Goal: Task Accomplishment & Management: Manage account settings

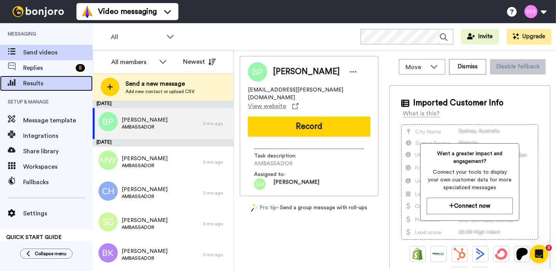
click at [36, 79] on span "Results" at bounding box center [58, 83] width 70 height 9
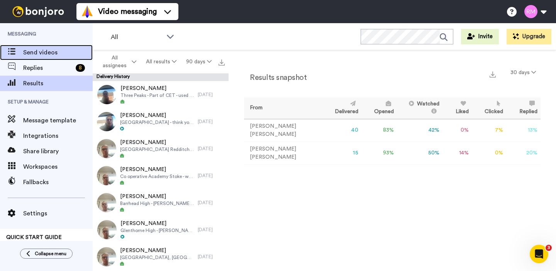
click at [44, 53] on span "Send videos" at bounding box center [58, 52] width 70 height 9
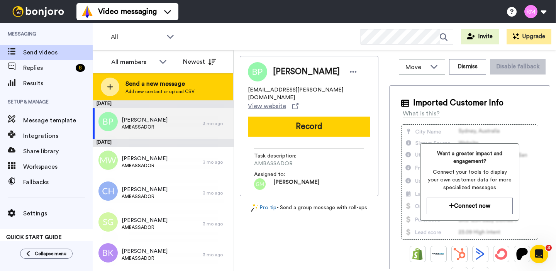
click at [172, 88] on span "Send a new message" at bounding box center [160, 83] width 69 height 9
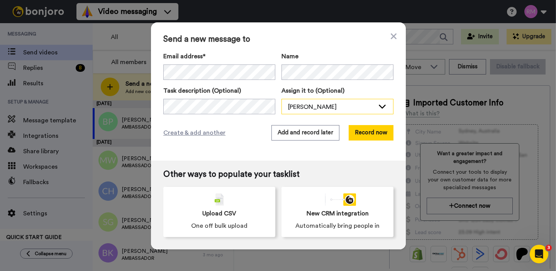
click at [324, 108] on div "Ryan Macnair" at bounding box center [331, 106] width 87 height 9
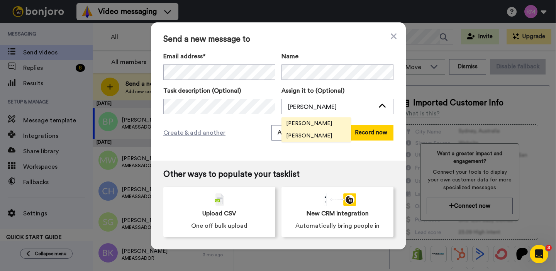
click at [321, 120] on span "[PERSON_NAME]" at bounding box center [309, 124] width 55 height 8
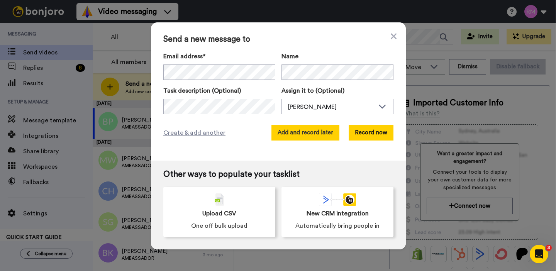
click at [315, 133] on button "Add and record later" at bounding box center [305, 132] width 68 height 15
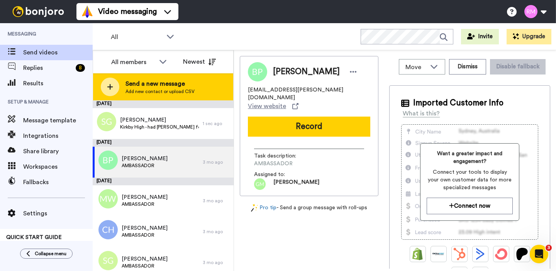
click at [142, 88] on span "Add new contact or upload CSV" at bounding box center [160, 91] width 69 height 6
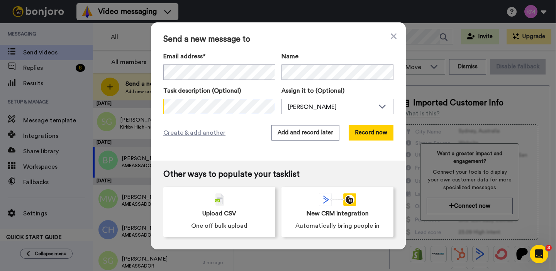
scroll to position [0, 117]
click at [138, 110] on div "Send a new message to Email address* No search result for ‘ S.Parker@tarletonac…" at bounding box center [278, 135] width 556 height 271
click at [126, 103] on div "Send a new message to Email address* No search result for ‘ S.Parker@tarletonac…" at bounding box center [278, 135] width 556 height 271
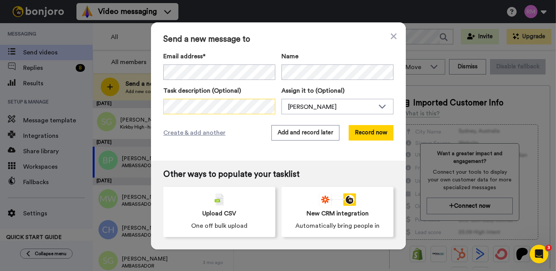
click at [271, 117] on div "Send a new message to Email address* No search result for ‘ S.Parker@tarletonac…" at bounding box center [278, 91] width 255 height 138
click at [296, 106] on div "Task description (Optional) Assign it to (Optional) Ryan Macnair Graham Moore R…" at bounding box center [278, 100] width 230 height 28
click at [325, 103] on div "Ryan Macnair" at bounding box center [331, 106] width 87 height 9
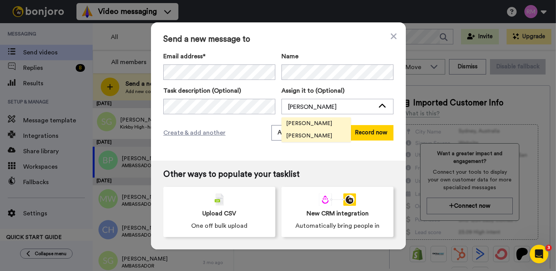
click at [319, 122] on span "[PERSON_NAME]" at bounding box center [309, 124] width 55 height 8
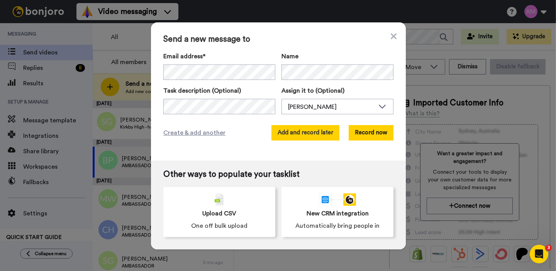
click at [314, 135] on button "Add and record later" at bounding box center [305, 132] width 68 height 15
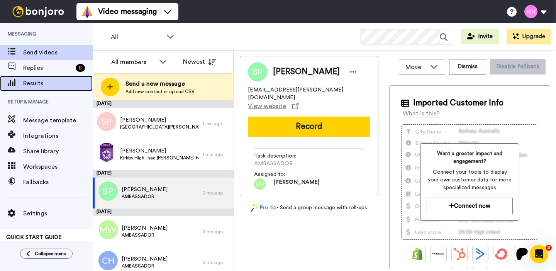
click at [45, 85] on span "Results" at bounding box center [58, 83] width 70 height 9
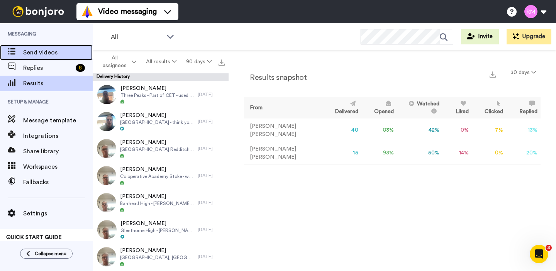
click at [25, 55] on span "Send videos" at bounding box center [58, 52] width 70 height 9
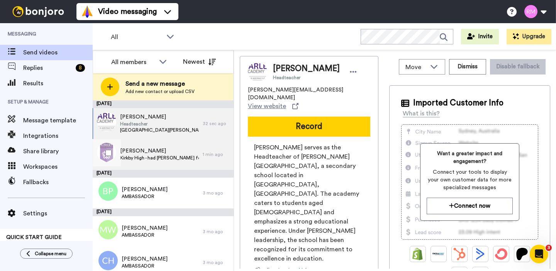
click at [173, 146] on div "Sandy Gill Kirkby High - had Steve for Y11 FP 3 years ago, come back to us and …" at bounding box center [148, 154] width 110 height 31
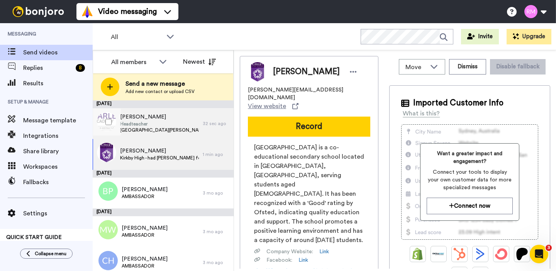
click at [152, 121] on span "Headteacher" at bounding box center [159, 124] width 79 height 6
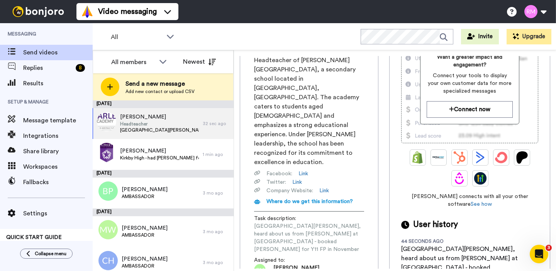
scroll to position [104, 0]
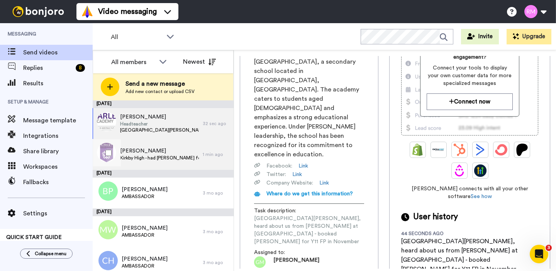
click at [161, 161] on div "Sandy Gill Kirkby High - had Steve for Y11 FP 3 years ago, come back to us and …" at bounding box center [159, 154] width 79 height 15
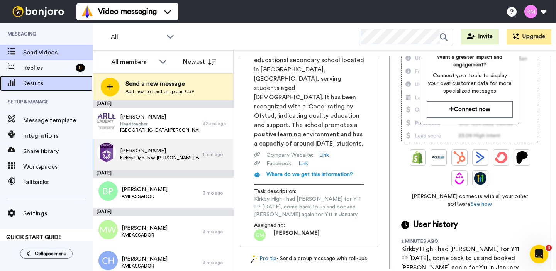
click at [62, 82] on span "Results" at bounding box center [58, 83] width 70 height 9
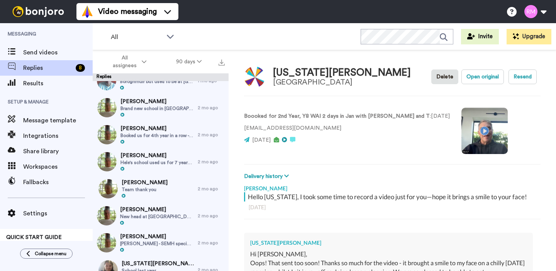
scroll to position [239, 0]
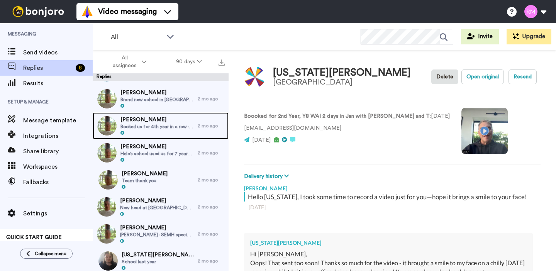
click at [165, 126] on span "Booked us for 4th year in a row - Y9 WAI in Feb with [PERSON_NAME]" at bounding box center [156, 127] width 73 height 6
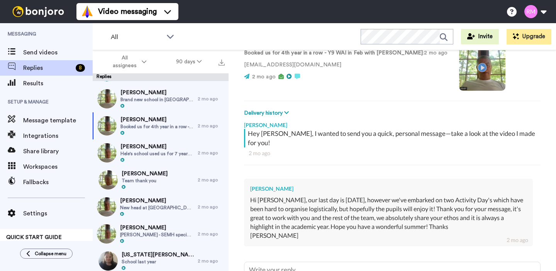
scroll to position [265, 0]
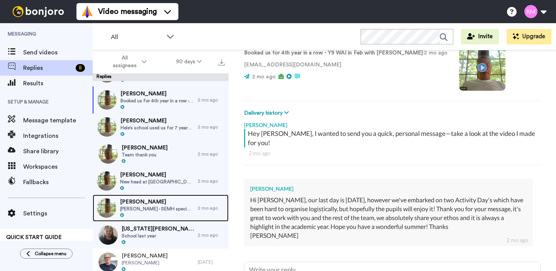
click at [173, 203] on span "[PERSON_NAME]" at bounding box center [157, 202] width 74 height 8
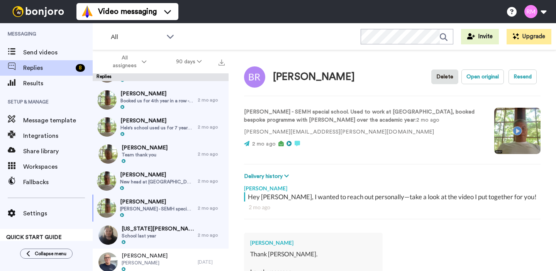
type textarea "x"
